Goal: Task Accomplishment & Management: Use online tool/utility

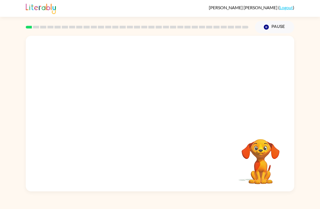
click at [244, 151] on video "Your browser must support playing .mp4 files to use Literably. Please try using…" at bounding box center [261, 158] width 54 height 54
click at [161, 116] on icon "button" at bounding box center [161, 117] width 10 height 10
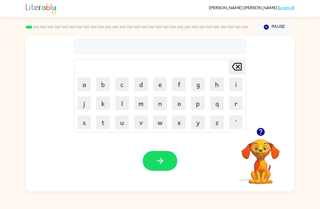
click at [102, 84] on button "b" at bounding box center [103, 85] width 14 height 14
click at [181, 105] on button "o" at bounding box center [179, 104] width 14 height 14
click at [232, 107] on button "r" at bounding box center [236, 104] width 14 height 14
click at [139, 84] on button "d" at bounding box center [141, 85] width 14 height 14
click at [162, 82] on button "e" at bounding box center [160, 85] width 14 height 14
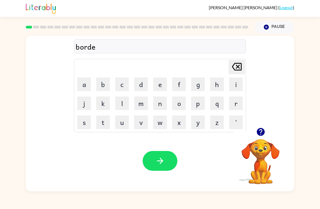
click at [232, 105] on button "r" at bounding box center [236, 104] width 14 height 14
click at [163, 156] on button "button" at bounding box center [160, 161] width 35 height 20
click at [233, 102] on button "r" at bounding box center [236, 104] width 14 height 14
click at [179, 105] on button "o" at bounding box center [179, 104] width 14 height 14
click at [122, 124] on button "u" at bounding box center [122, 123] width 14 height 14
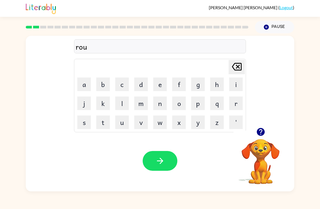
click at [160, 106] on button "n" at bounding box center [160, 104] width 14 height 14
click at [142, 82] on button "d" at bounding box center [141, 85] width 14 height 14
click at [161, 152] on button "button" at bounding box center [160, 161] width 35 height 20
click at [143, 106] on button "m" at bounding box center [141, 104] width 14 height 14
click at [232, 68] on icon "[PERSON_NAME] last character input" at bounding box center [237, 66] width 13 height 13
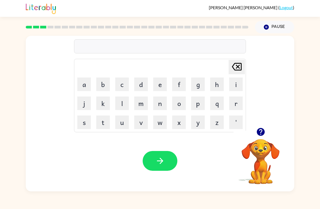
click at [232, 68] on icon "[PERSON_NAME] last character input" at bounding box center [237, 66] width 13 height 13
click at [235, 69] on icon "[PERSON_NAME] last character input" at bounding box center [237, 66] width 13 height 13
click at [140, 106] on button "m" at bounding box center [141, 104] width 14 height 14
click at [86, 128] on button "s" at bounding box center [84, 123] width 14 height 14
click at [214, 85] on button "h" at bounding box center [217, 85] width 14 height 14
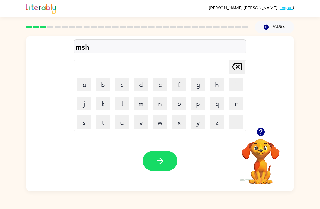
click at [237, 87] on button "i" at bounding box center [236, 85] width 14 height 14
click at [160, 104] on button "n" at bounding box center [160, 104] width 14 height 14
click at [159, 87] on button "e" at bounding box center [160, 85] width 14 height 14
click at [164, 159] on icon "button" at bounding box center [161, 161] width 10 height 10
click at [259, 132] on icon "button" at bounding box center [261, 132] width 8 height 8
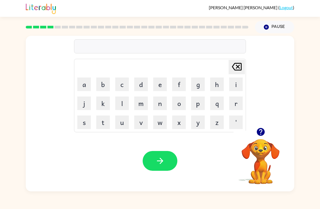
click at [106, 126] on button "t" at bounding box center [103, 123] width 14 height 14
click at [235, 102] on button "r" at bounding box center [236, 104] width 14 height 14
click at [84, 85] on button "a" at bounding box center [84, 85] width 14 height 14
click at [234, 85] on button "i" at bounding box center [236, 85] width 14 height 14
click at [159, 104] on button "n" at bounding box center [160, 104] width 14 height 14
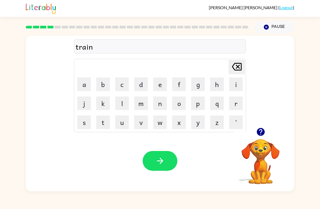
click at [156, 158] on icon "button" at bounding box center [161, 161] width 10 height 10
click at [176, 185] on div "Your browser must support playing .mp4 files to use Literably. Please try using…" at bounding box center [160, 161] width 269 height 61
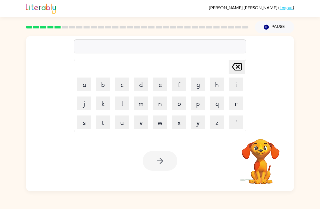
click at [141, 86] on button "d" at bounding box center [141, 85] width 14 height 14
click at [156, 87] on button "e" at bounding box center [160, 85] width 14 height 14
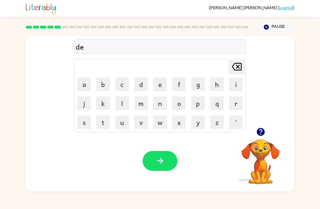
click at [175, 87] on button "f" at bounding box center [179, 85] width 14 height 14
click at [162, 85] on button "e" at bounding box center [160, 85] width 14 height 14
click at [158, 106] on button "n" at bounding box center [160, 104] width 14 height 14
click at [86, 122] on button "s" at bounding box center [84, 123] width 14 height 14
click at [232, 85] on button "i" at bounding box center [236, 85] width 14 height 14
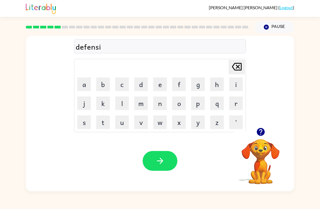
click at [141, 123] on button "v" at bounding box center [141, 123] width 14 height 14
click at [160, 82] on button "e" at bounding box center [160, 85] width 14 height 14
click at [156, 162] on icon "button" at bounding box center [161, 161] width 10 height 10
click at [261, 132] on icon "button" at bounding box center [261, 132] width 8 height 8
click at [102, 86] on button "b" at bounding box center [103, 85] width 14 height 14
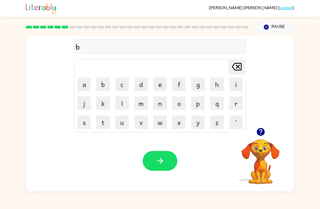
click at [79, 82] on button "a" at bounding box center [84, 85] width 14 height 14
click at [121, 84] on button "c" at bounding box center [122, 85] width 14 height 14
click at [88, 82] on button "a" at bounding box center [84, 85] width 14 height 14
click at [229, 84] on button "i" at bounding box center [236, 85] width 14 height 14
click at [84, 124] on button "s" at bounding box center [84, 123] width 14 height 14
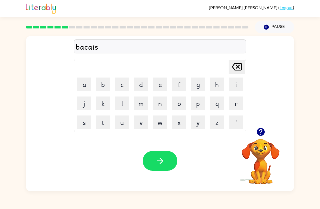
click at [217, 85] on button "h" at bounding box center [217, 85] width 14 height 14
click at [180, 106] on button "o" at bounding box center [179, 104] width 14 height 14
click at [163, 107] on button "n" at bounding box center [160, 104] width 14 height 14
click at [160, 160] on icon "button" at bounding box center [161, 161] width 10 height 10
click at [160, 159] on div at bounding box center [160, 161] width 35 height 20
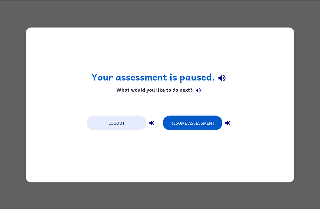
click at [195, 127] on button "Resume Assessment" at bounding box center [193, 122] width 60 height 15
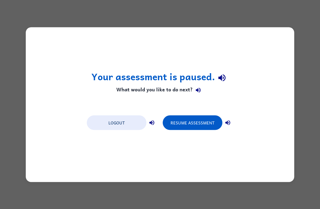
click at [195, 127] on button "Resume Assessment" at bounding box center [193, 122] width 60 height 15
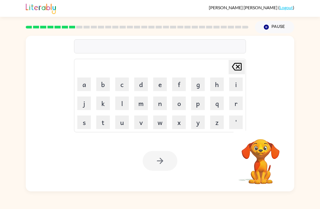
click at [258, 152] on video "Your browser must support playing .mp4 files to use Literably. Please try using…" at bounding box center [261, 158] width 54 height 54
click at [258, 157] on video "Your browser must support playing .mp4 files to use Literably. Please try using…" at bounding box center [261, 158] width 54 height 54
click at [261, 164] on video "Your browser must support playing .mp4 files to use Literably. Please try using…" at bounding box center [261, 158] width 54 height 54
click at [265, 154] on video "Your browser must support playing .mp4 files to use Literably. Please try using…" at bounding box center [261, 158] width 54 height 54
click at [257, 130] on icon "button" at bounding box center [261, 132] width 10 height 10
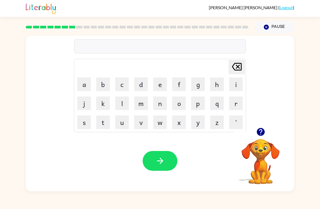
click at [196, 105] on button "p" at bounding box center [198, 104] width 14 height 14
click at [122, 123] on button "u" at bounding box center [122, 123] width 14 height 14
click at [139, 87] on button "d" at bounding box center [141, 85] width 14 height 14
click at [123, 103] on button "l" at bounding box center [122, 104] width 14 height 14
click at [159, 86] on button "e" at bounding box center [160, 85] width 14 height 14
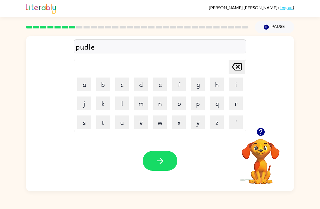
click at [165, 157] on button "button" at bounding box center [160, 161] width 35 height 20
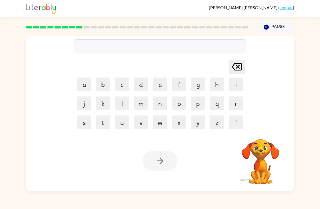
click at [142, 105] on button "m" at bounding box center [141, 104] width 14 height 14
click at [233, 86] on button "i" at bounding box center [236, 85] width 14 height 14
click at [233, 104] on button "r" at bounding box center [236, 104] width 14 height 14
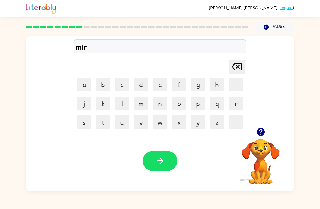
click at [160, 85] on button "e" at bounding box center [160, 85] width 14 height 14
click at [121, 85] on button "c" at bounding box center [122, 85] width 14 height 14
click at [122, 105] on button "l" at bounding box center [122, 104] width 14 height 14
click at [159, 86] on button "e" at bounding box center [160, 85] width 14 height 14
click at [155, 152] on button "button" at bounding box center [160, 161] width 35 height 20
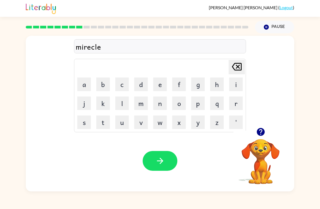
click at [155, 152] on div at bounding box center [160, 161] width 35 height 20
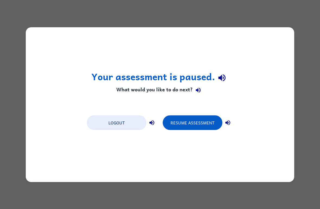
click at [197, 122] on button "Resume Assessment" at bounding box center [193, 122] width 60 height 15
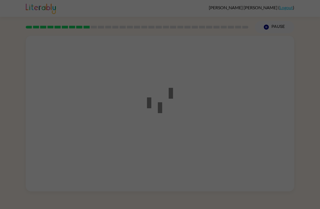
click at [194, 127] on div at bounding box center [160, 104] width 320 height 209
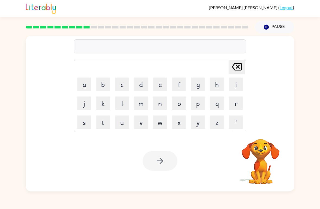
click at [262, 170] on video "Your browser must support playing .mp4 files to use Literably. Please try using…" at bounding box center [261, 158] width 54 height 54
click at [197, 87] on button "g" at bounding box center [198, 85] width 14 height 14
click at [179, 107] on button "o" at bounding box center [179, 104] width 14 height 14
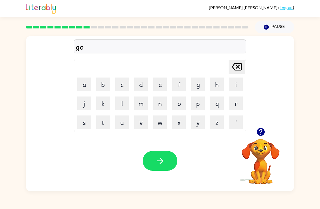
click at [179, 107] on button "o" at bounding box center [179, 104] width 14 height 14
click at [141, 87] on button "d" at bounding box center [141, 85] width 14 height 14
click at [142, 106] on button "m" at bounding box center [141, 104] width 14 height 14
click at [177, 104] on button "o" at bounding box center [179, 104] width 14 height 14
click at [234, 106] on button "r" at bounding box center [236, 104] width 14 height 14
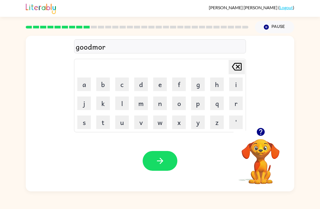
click at [161, 105] on button "n" at bounding box center [160, 104] width 14 height 14
click at [229, 86] on button "i" at bounding box center [236, 85] width 14 height 14
click at [159, 105] on button "n" at bounding box center [160, 104] width 14 height 14
click at [197, 85] on button "g" at bounding box center [198, 85] width 14 height 14
click at [161, 159] on icon "button" at bounding box center [160, 161] width 6 height 6
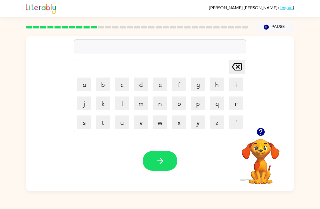
click at [141, 87] on button "d" at bounding box center [141, 85] width 14 height 14
click at [234, 85] on button "i" at bounding box center [236, 85] width 14 height 14
click at [83, 123] on button "s" at bounding box center [84, 123] width 14 height 14
click at [105, 122] on button "t" at bounding box center [103, 123] width 14 height 14
click at [236, 104] on button "r" at bounding box center [236, 104] width 14 height 14
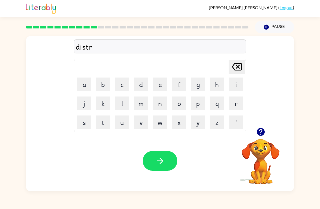
click at [120, 122] on button "u" at bounding box center [122, 123] width 14 height 14
click at [81, 122] on button "s" at bounding box center [84, 123] width 14 height 14
click at [101, 122] on button "t" at bounding box center [103, 123] width 14 height 14
click at [151, 161] on button "button" at bounding box center [160, 161] width 35 height 20
click at [262, 138] on button "button" at bounding box center [261, 132] width 14 height 14
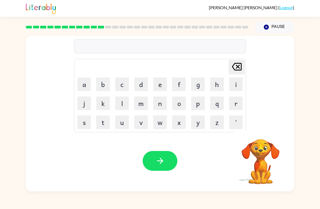
click at [233, 105] on button "r" at bounding box center [236, 104] width 14 height 14
click at [178, 104] on button "o" at bounding box center [179, 104] width 14 height 14
click at [121, 125] on button "u" at bounding box center [122, 123] width 14 height 14
click at [141, 87] on button "d" at bounding box center [141, 85] width 14 height 14
click at [160, 164] on icon "button" at bounding box center [160, 161] width 6 height 6
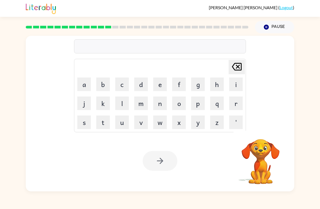
click at [120, 124] on button "u" at bounding box center [122, 123] width 14 height 14
click at [196, 105] on button "p" at bounding box center [198, 104] width 14 height 14
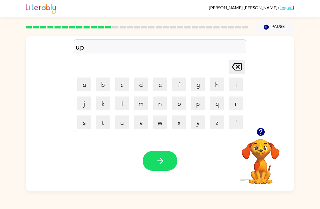
click at [194, 86] on button "g" at bounding box center [198, 85] width 14 height 14
click at [235, 106] on button "r" at bounding box center [236, 104] width 14 height 14
click at [89, 83] on button "a" at bounding box center [84, 85] width 14 height 14
click at [137, 87] on button "d" at bounding box center [141, 85] width 14 height 14
click at [162, 85] on button "e" at bounding box center [160, 85] width 14 height 14
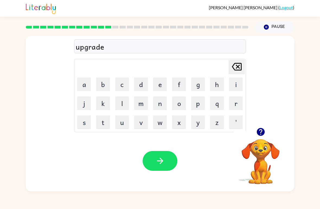
click at [169, 160] on button "button" at bounding box center [160, 161] width 35 height 20
click at [105, 84] on button "b" at bounding box center [103, 85] width 14 height 14
click at [84, 86] on button "a" at bounding box center [84, 85] width 14 height 14
click at [140, 86] on button "d" at bounding box center [141, 85] width 14 height 14
click at [160, 106] on button "n" at bounding box center [160, 104] width 14 height 14
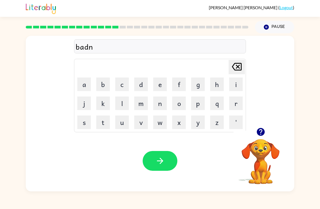
click at [160, 87] on button "e" at bounding box center [160, 85] width 14 height 14
click at [87, 122] on button "s" at bounding box center [84, 123] width 14 height 14
click at [160, 162] on icon "button" at bounding box center [161, 161] width 10 height 10
click at [259, 133] on icon "button" at bounding box center [261, 132] width 8 height 8
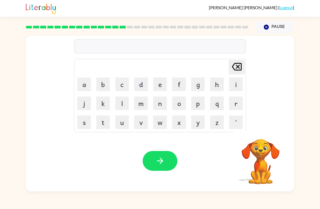
click at [101, 82] on button "b" at bounding box center [103, 85] width 14 height 14
click at [180, 107] on button "o" at bounding box center [179, 104] width 14 height 14
click at [124, 122] on button "u" at bounding box center [122, 123] width 14 height 14
click at [161, 103] on button "n" at bounding box center [160, 104] width 14 height 14
click at [159, 87] on button "e" at bounding box center [160, 85] width 14 height 14
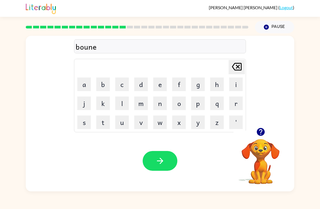
click at [88, 121] on button "s" at bounding box center [84, 123] width 14 height 14
click at [160, 167] on button "button" at bounding box center [160, 161] width 35 height 20
click at [84, 124] on button "s" at bounding box center [84, 123] width 14 height 14
click at [123, 124] on button "u" at bounding box center [122, 123] width 14 height 14
click at [179, 103] on button "o" at bounding box center [179, 104] width 14 height 14
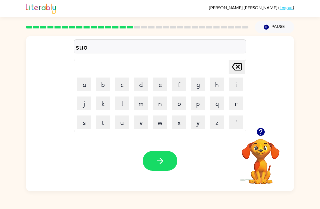
click at [231, 107] on button "r" at bounding box center [236, 104] width 14 height 14
click at [141, 105] on button "m" at bounding box center [141, 104] width 14 height 14
click at [156, 158] on icon "button" at bounding box center [161, 161] width 10 height 10
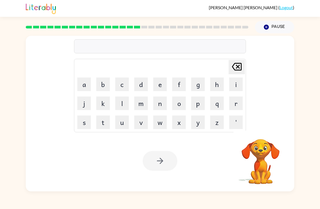
click at [237, 105] on button "r" at bounding box center [236, 104] width 14 height 14
click at [85, 82] on button "a" at bounding box center [84, 85] width 14 height 14
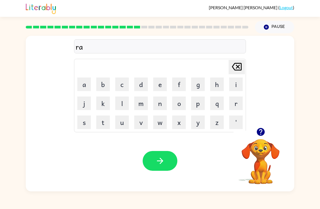
click at [144, 107] on button "m" at bounding box center [141, 104] width 14 height 14
click at [165, 87] on button "e" at bounding box center [160, 85] width 14 height 14
click at [166, 162] on button "button" at bounding box center [160, 161] width 35 height 20
click at [166, 162] on div at bounding box center [160, 161] width 35 height 20
click at [105, 85] on button "b" at bounding box center [103, 85] width 14 height 14
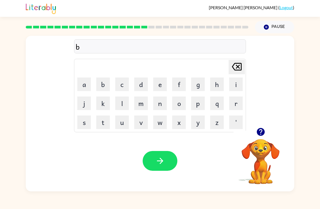
click at [239, 103] on button "r" at bounding box center [236, 104] width 14 height 14
click at [235, 83] on button "i" at bounding box center [236, 85] width 14 height 14
click at [143, 106] on button "m" at bounding box center [141, 104] width 14 height 14
click at [230, 86] on button "i" at bounding box center [236, 85] width 14 height 14
click at [162, 105] on button "n" at bounding box center [160, 104] width 14 height 14
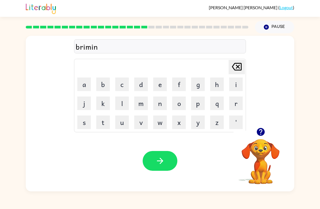
click at [196, 85] on button "g" at bounding box center [198, 85] width 14 height 14
click at [164, 152] on button "button" at bounding box center [160, 161] width 35 height 20
click at [260, 138] on button "button" at bounding box center [261, 132] width 14 height 14
click at [231, 105] on button "r" at bounding box center [236, 104] width 14 height 14
click at [159, 86] on button "e" at bounding box center [160, 85] width 14 height 14
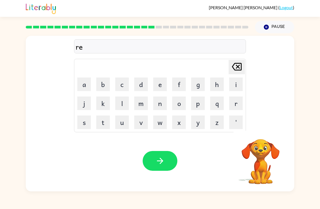
click at [84, 124] on button "s" at bounding box center [84, 123] width 14 height 14
click at [120, 88] on button "c" at bounding box center [122, 85] width 14 height 14
click at [124, 124] on button "u" at bounding box center [122, 123] width 14 height 14
click at [157, 86] on button "e" at bounding box center [160, 85] width 14 height 14
click at [81, 119] on button "s" at bounding box center [84, 123] width 14 height 14
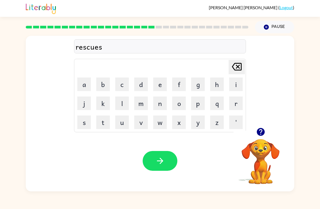
click at [157, 160] on icon "button" at bounding box center [161, 161] width 10 height 10
click at [123, 122] on button "u" at bounding box center [122, 123] width 14 height 14
click at [235, 102] on button "r" at bounding box center [236, 104] width 14 height 14
click at [103, 116] on button "t" at bounding box center [103, 123] width 14 height 14
click at [234, 104] on button "r" at bounding box center [236, 104] width 14 height 14
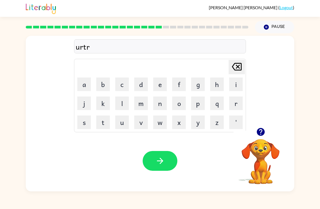
click at [83, 84] on button "a" at bounding box center [84, 85] width 14 height 14
click at [139, 82] on button "d" at bounding box center [141, 85] width 14 height 14
click at [158, 84] on button "e" at bounding box center [160, 85] width 14 height 14
click at [159, 164] on icon "button" at bounding box center [161, 161] width 10 height 10
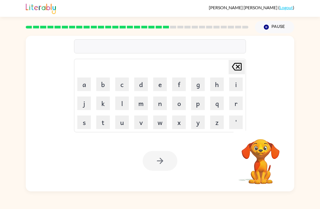
click at [178, 87] on button "f" at bounding box center [179, 85] width 14 height 14
click at [177, 104] on button "o" at bounding box center [179, 104] width 14 height 14
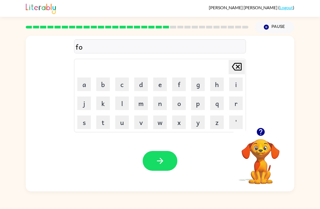
click at [123, 103] on button "l" at bounding box center [122, 104] width 14 height 14
click at [178, 105] on button "o" at bounding box center [179, 104] width 14 height 14
click at [160, 120] on button "w" at bounding box center [160, 123] width 14 height 14
click at [159, 161] on icon "button" at bounding box center [161, 161] width 10 height 10
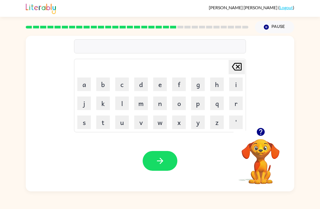
click at [262, 134] on icon "button" at bounding box center [261, 132] width 8 height 8
click at [86, 123] on button "s" at bounding box center [84, 123] width 14 height 14
click at [158, 86] on button "e" at bounding box center [160, 85] width 14 height 14
click at [160, 106] on button "n" at bounding box center [160, 104] width 14 height 14
click at [102, 121] on button "t" at bounding box center [103, 123] width 14 height 14
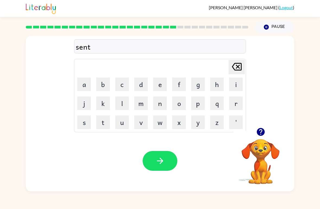
click at [155, 87] on button "e" at bounding box center [160, 85] width 14 height 14
click at [200, 101] on button "p" at bounding box center [198, 104] width 14 height 14
click at [156, 85] on button "e" at bounding box center [160, 85] width 14 height 14
click at [103, 82] on button "b" at bounding box center [103, 85] width 14 height 14
click at [233, 68] on icon "[PERSON_NAME] last character input" at bounding box center [237, 66] width 13 height 13
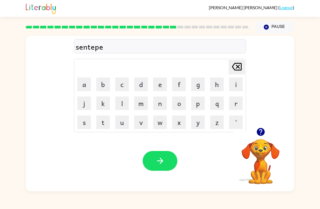
click at [141, 78] on button "d" at bounding box center [141, 85] width 14 height 14
click at [159, 160] on icon "button" at bounding box center [161, 161] width 10 height 10
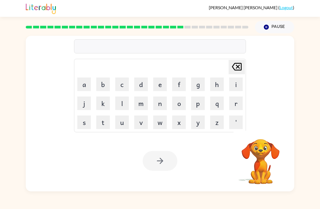
click at [85, 124] on button "s" at bounding box center [84, 123] width 14 height 14
click at [121, 123] on button "u" at bounding box center [122, 123] width 14 height 14
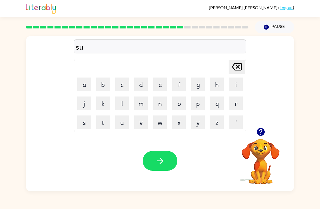
click at [84, 122] on button "s" at bounding box center [84, 123] width 14 height 14
click at [101, 122] on button "t" at bounding box center [103, 123] width 14 height 14
click at [83, 84] on button "a" at bounding box center [84, 85] width 14 height 14
click at [234, 86] on button "i" at bounding box center [236, 85] width 14 height 14
click at [160, 106] on button "n" at bounding box center [160, 104] width 14 height 14
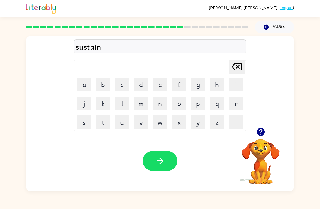
click at [156, 162] on icon "button" at bounding box center [161, 161] width 10 height 10
click at [179, 86] on button "f" at bounding box center [179, 85] width 14 height 14
click at [178, 101] on button "o" at bounding box center [179, 104] width 14 height 14
click at [234, 103] on button "r" at bounding box center [236, 104] width 14 height 14
click at [158, 121] on button "w" at bounding box center [160, 123] width 14 height 14
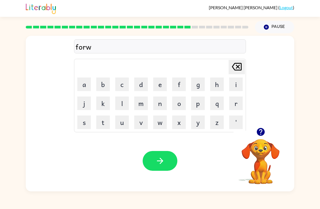
click at [179, 105] on button "o" at bounding box center [179, 104] width 14 height 14
click at [233, 104] on button "r" at bounding box center [236, 104] width 14 height 14
click at [140, 86] on button "d" at bounding box center [141, 85] width 14 height 14
click at [155, 153] on button "button" at bounding box center [160, 161] width 35 height 20
click at [236, 106] on button "r" at bounding box center [236, 104] width 14 height 14
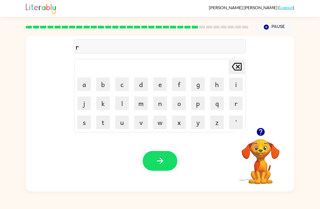
click at [160, 87] on button "e" at bounding box center [160, 85] width 14 height 14
click at [121, 105] on button "l" at bounding box center [122, 104] width 14 height 14
click at [83, 86] on button "a" at bounding box center [84, 85] width 14 height 14
click at [141, 86] on button "d" at bounding box center [141, 85] width 14 height 14
click at [159, 86] on button "e" at bounding box center [160, 85] width 14 height 14
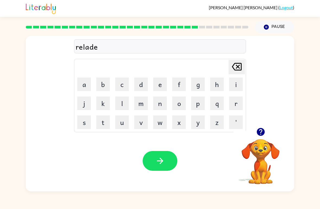
click at [102, 124] on button "t" at bounding box center [103, 123] width 14 height 14
click at [161, 157] on icon "button" at bounding box center [161, 161] width 10 height 10
click at [199, 86] on button "g" at bounding box center [198, 85] width 14 height 14
click at [180, 106] on button "o" at bounding box center [179, 104] width 14 height 14
click at [103, 84] on button "b" at bounding box center [103, 85] width 14 height 14
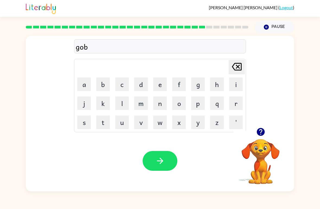
click at [125, 100] on button "l" at bounding box center [122, 104] width 14 height 14
click at [160, 86] on button "e" at bounding box center [160, 85] width 14 height 14
click at [104, 117] on button "t" at bounding box center [103, 123] width 14 height 14
click at [158, 164] on icon "button" at bounding box center [161, 161] width 10 height 10
click at [160, 104] on button "n" at bounding box center [160, 104] width 14 height 14
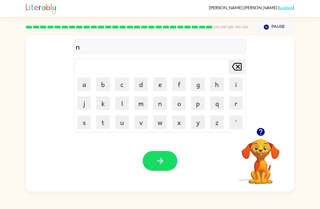
click at [177, 106] on button "o" at bounding box center [179, 104] width 14 height 14
click at [139, 106] on button "m" at bounding box center [141, 104] width 14 height 14
click at [102, 87] on button "b" at bounding box center [103, 85] width 14 height 14
click at [160, 86] on button "e" at bounding box center [160, 85] width 14 height 14
click at [235, 105] on button "r" at bounding box center [236, 104] width 14 height 14
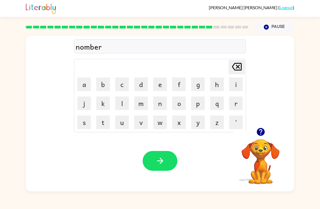
click at [84, 104] on button "j" at bounding box center [84, 104] width 14 height 14
click at [182, 105] on button "o" at bounding box center [179, 104] width 14 height 14
click at [103, 84] on button "b" at bounding box center [103, 85] width 14 height 14
click at [157, 154] on button "button" at bounding box center [160, 161] width 35 height 20
click at [218, 84] on button "h" at bounding box center [217, 85] width 14 height 14
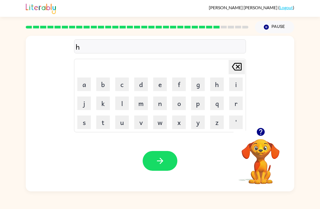
click at [163, 85] on button "e" at bounding box center [160, 85] width 14 height 14
click at [236, 105] on button "r" at bounding box center [236, 104] width 14 height 14
click at [82, 124] on button "s" at bounding box center [84, 123] width 14 height 14
click at [155, 158] on button "button" at bounding box center [160, 161] width 35 height 20
click at [262, 130] on icon "button" at bounding box center [261, 132] width 8 height 8
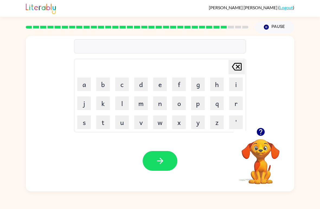
click at [181, 85] on button "f" at bounding box center [179, 85] width 14 height 14
click at [160, 82] on button "e" at bounding box center [160, 85] width 14 height 14
click at [159, 102] on button "n" at bounding box center [160, 104] width 14 height 14
click at [163, 156] on button "button" at bounding box center [160, 161] width 35 height 20
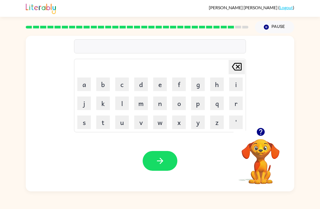
click at [84, 124] on button "s" at bounding box center [84, 123] width 14 height 14
click at [178, 105] on button "o" at bounding box center [179, 104] width 14 height 14
click at [102, 81] on button "b" at bounding box center [103, 85] width 14 height 14
click at [174, 105] on button "o" at bounding box center [179, 104] width 14 height 14
click at [230, 105] on button "r" at bounding box center [236, 104] width 14 height 14
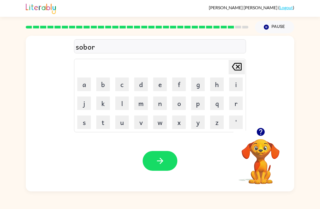
click at [157, 124] on button "w" at bounding box center [160, 123] width 14 height 14
click at [156, 85] on button "e" at bounding box center [160, 85] width 14 height 14
click at [86, 80] on button "a" at bounding box center [84, 85] width 14 height 14
click at [238, 104] on button "r" at bounding box center [236, 104] width 14 height 14
click at [158, 160] on icon "button" at bounding box center [161, 161] width 10 height 10
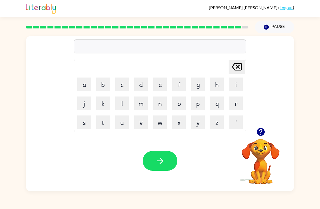
click at [124, 123] on button "u" at bounding box center [122, 123] width 14 height 14
click at [160, 105] on button "n" at bounding box center [160, 104] width 14 height 14
click at [87, 82] on button "a" at bounding box center [84, 85] width 14 height 14
click at [177, 87] on button "f" at bounding box center [179, 85] width 14 height 14
click at [235, 107] on button "r" at bounding box center [236, 104] width 14 height 14
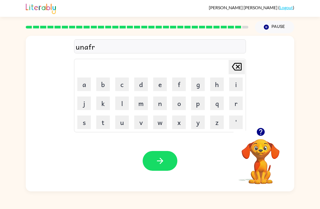
click at [87, 87] on button "a" at bounding box center [84, 85] width 14 height 14
click at [233, 85] on button "i" at bounding box center [236, 85] width 14 height 14
click at [140, 86] on button "d" at bounding box center [141, 85] width 14 height 14
click at [165, 163] on button "button" at bounding box center [160, 161] width 35 height 20
